Goal: Task Accomplishment & Management: Complete application form

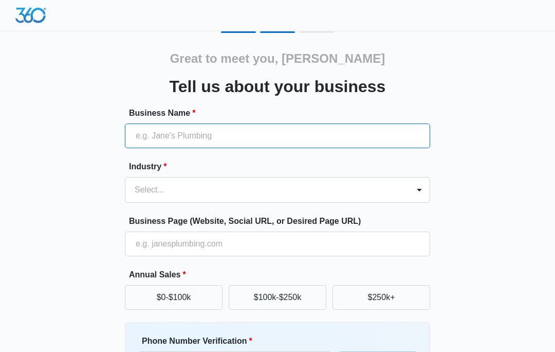
click at [370, 132] on input "Business Name *" at bounding box center [277, 135] width 305 height 25
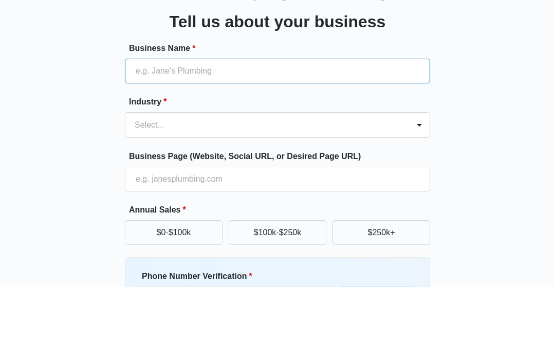
type input "[DOMAIN_NAME]"
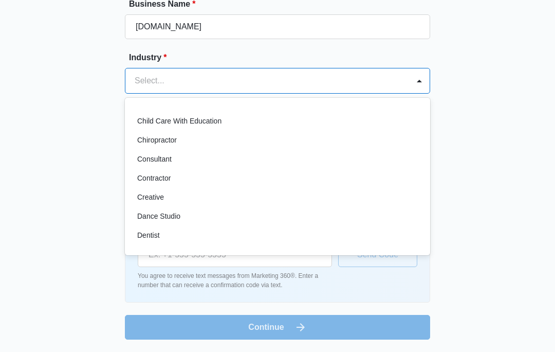
scroll to position [110, 0]
click at [173, 160] on div "Consultant" at bounding box center [276, 159] width 279 height 11
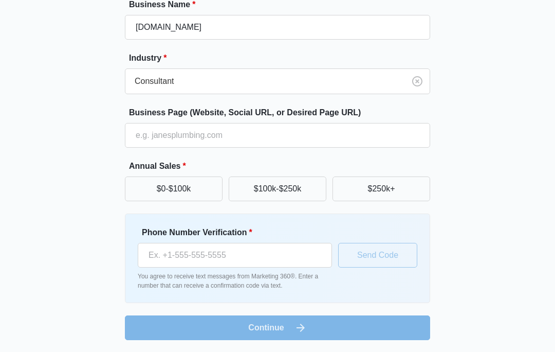
scroll to position [109, 0]
click at [203, 187] on button "$0-$100k" at bounding box center [174, 188] width 98 height 25
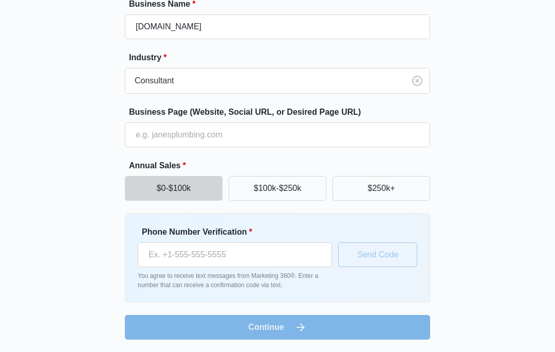
click at [199, 190] on button "$0-$100k" at bounding box center [174, 188] width 98 height 25
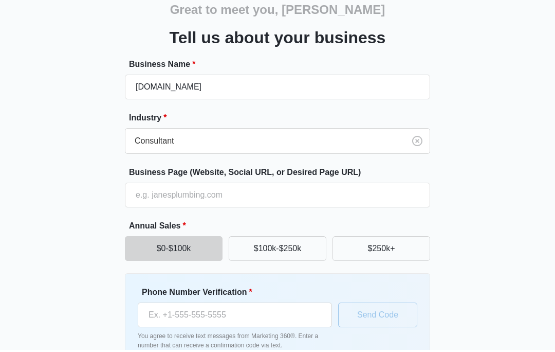
scroll to position [64, 0]
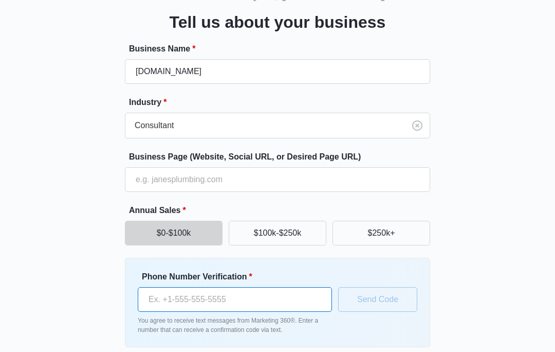
click at [277, 298] on input "Phone Number Verification *" at bounding box center [235, 299] width 194 height 25
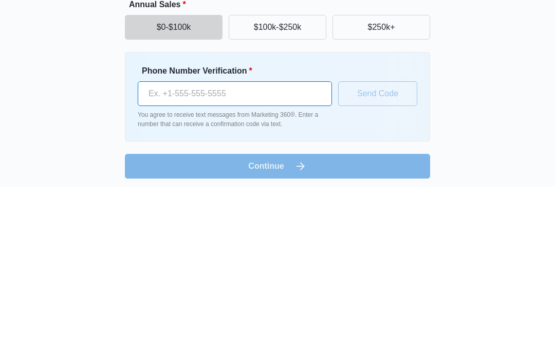
type input "(480) 580-9363"
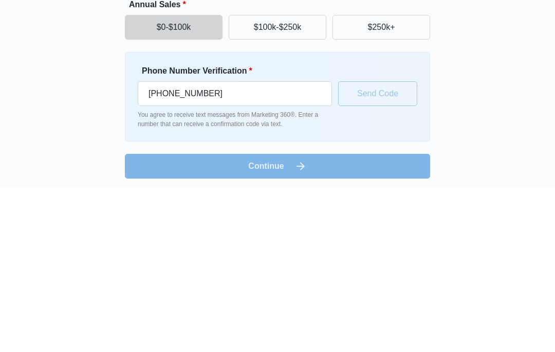
scroll to position [64, 0]
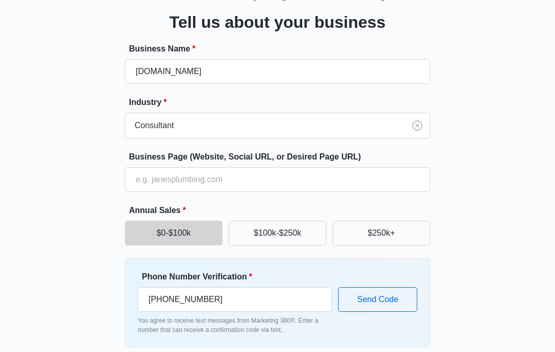
click at [386, 302] on button "Send Code" at bounding box center [377, 299] width 79 height 25
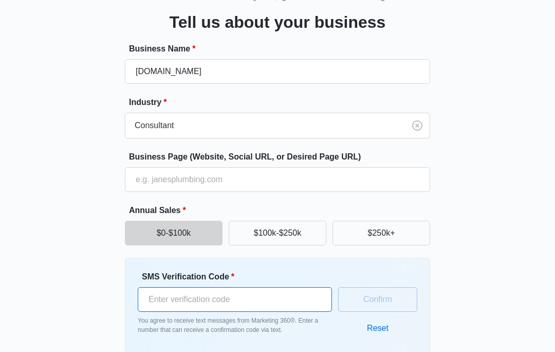
click at [263, 301] on input "SMS Verification Code *" at bounding box center [235, 299] width 194 height 25
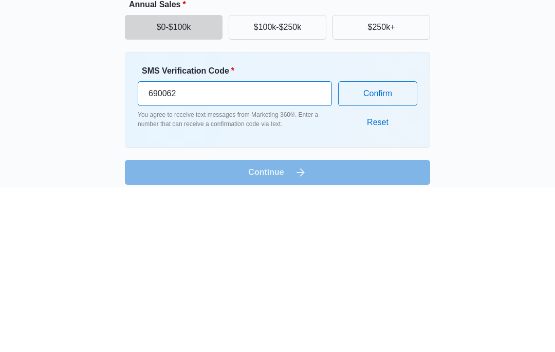
type input "690062"
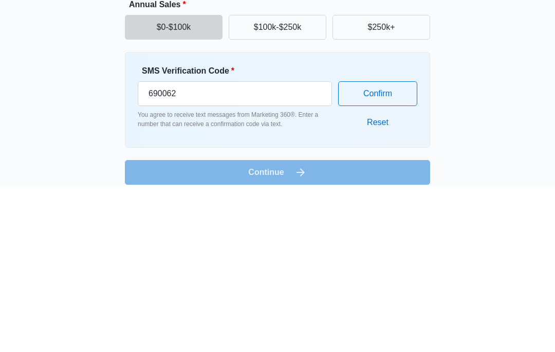
click at [398, 246] on button "Confirm" at bounding box center [377, 258] width 79 height 25
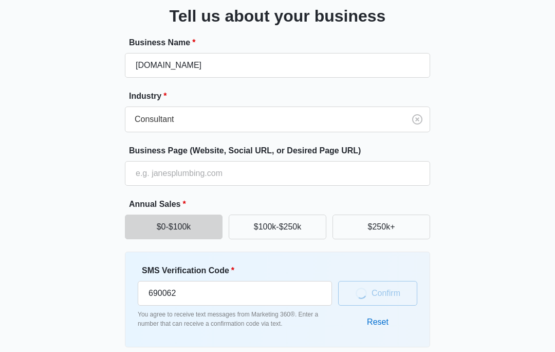
scroll to position [64, 0]
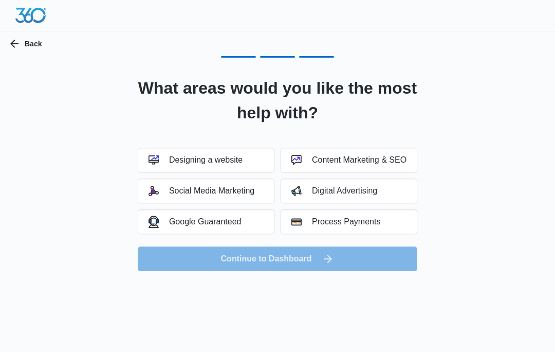
scroll to position [0, 0]
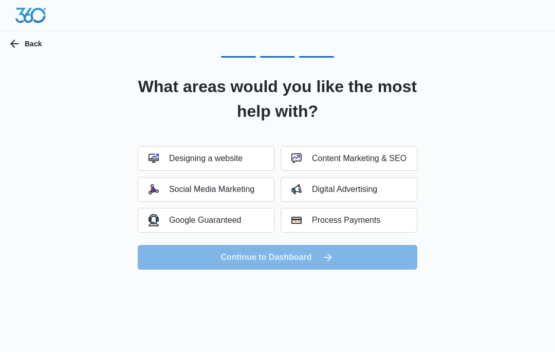
click at [253, 193] on div "Social Media Marketing" at bounding box center [202, 189] width 106 height 10
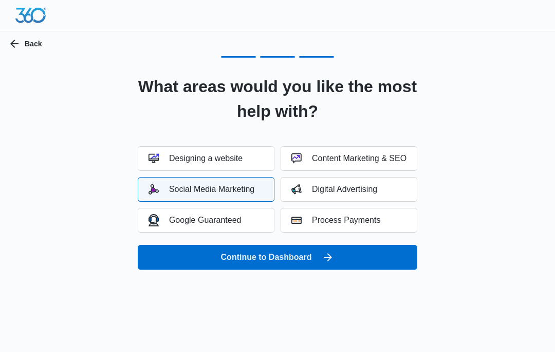
click at [365, 256] on button "Continue to Dashboard" at bounding box center [278, 257] width 280 height 25
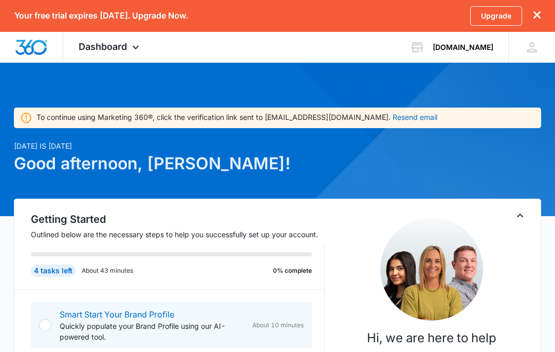
click at [539, 20] on button "dismiss this dialog" at bounding box center [537, 16] width 7 height 10
